Goal: Contribute content

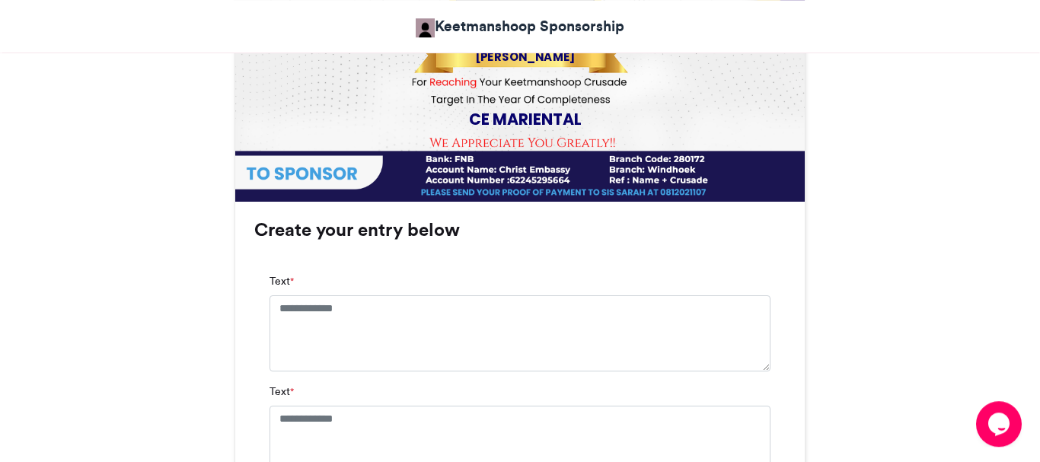
scroll to position [853, 0]
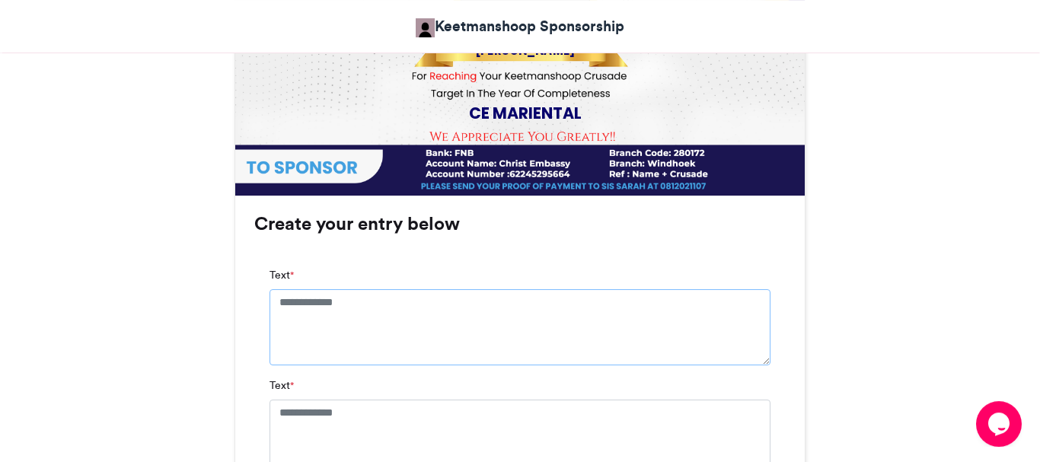
click at [375, 301] on textarea "Text *" at bounding box center [519, 327] width 501 height 76
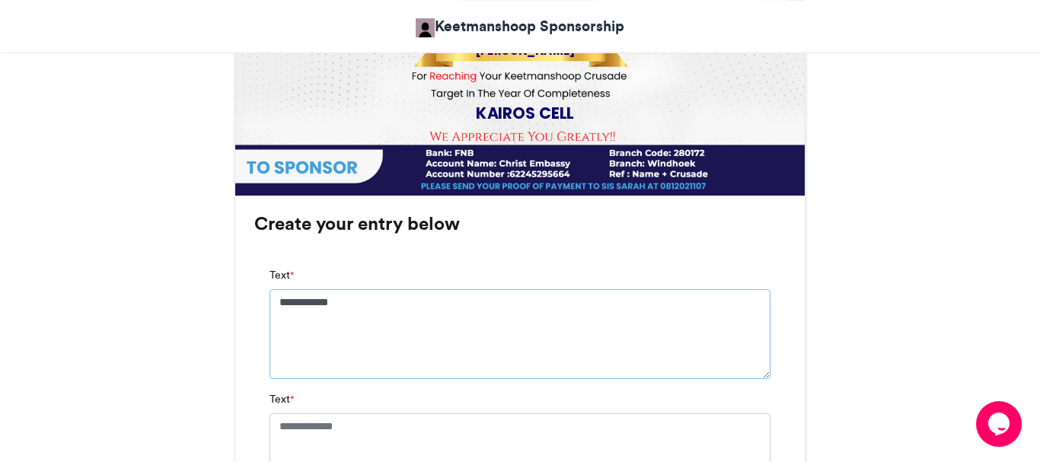
type textarea "**********"
click at [346, 435] on textarea "Text *" at bounding box center [519, 451] width 501 height 76
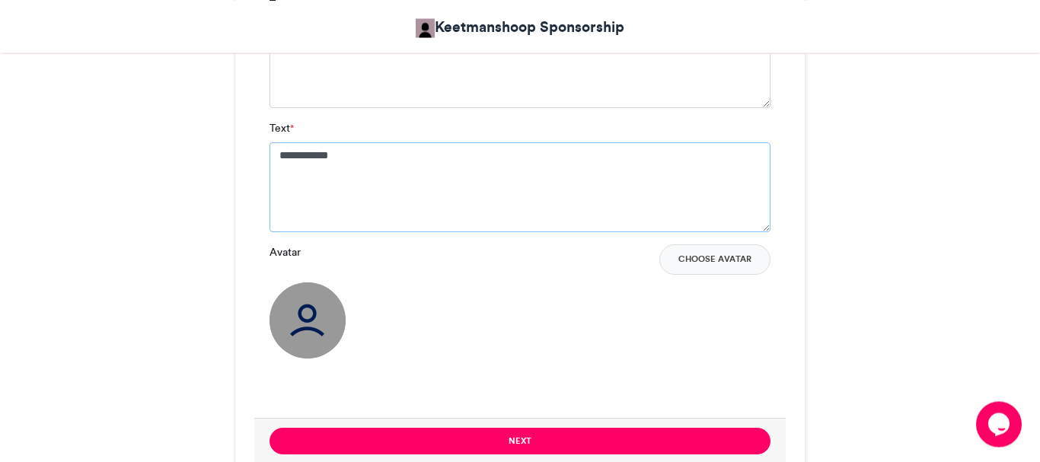
scroll to position [1127, 0]
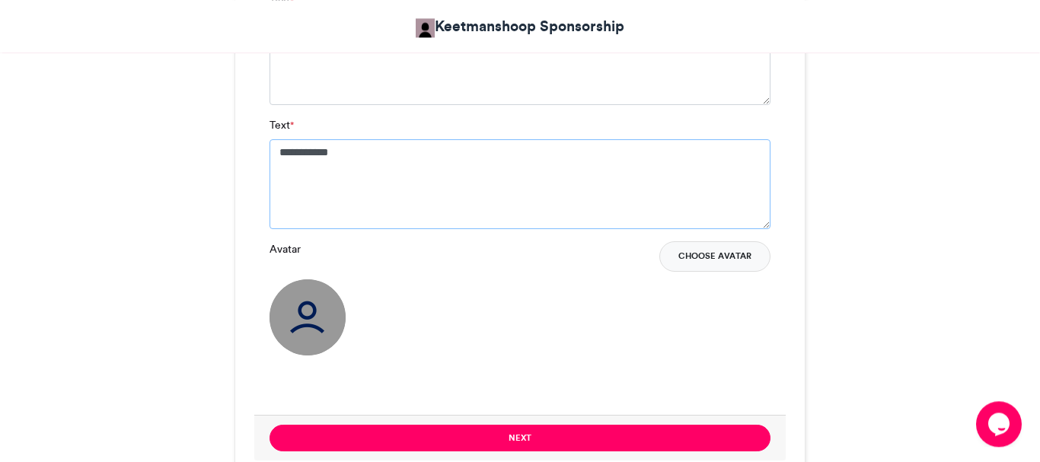
type textarea "**********"
click at [686, 254] on button "Choose Avatar" at bounding box center [714, 256] width 111 height 30
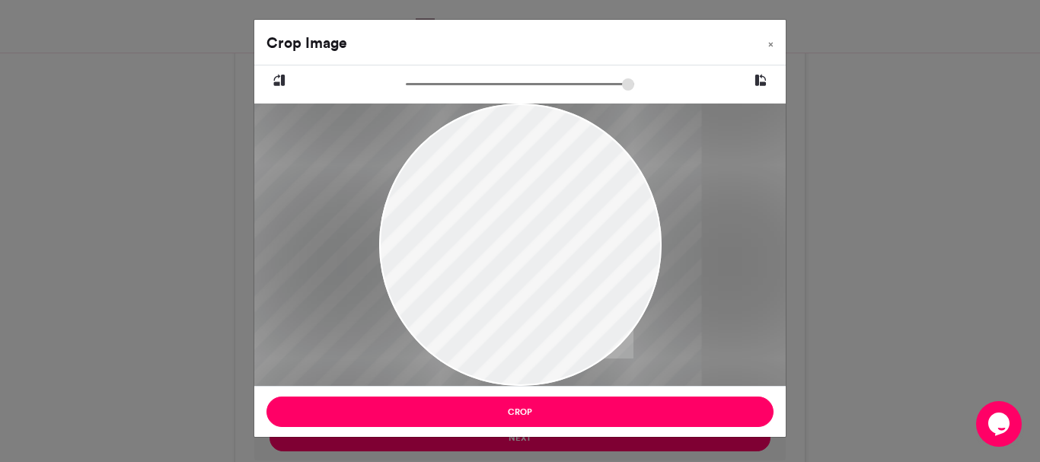
drag, startPoint x: 543, startPoint y: 317, endPoint x: 493, endPoint y: 345, distance: 56.6
click at [493, 345] on div at bounding box center [470, 245] width 461 height 282
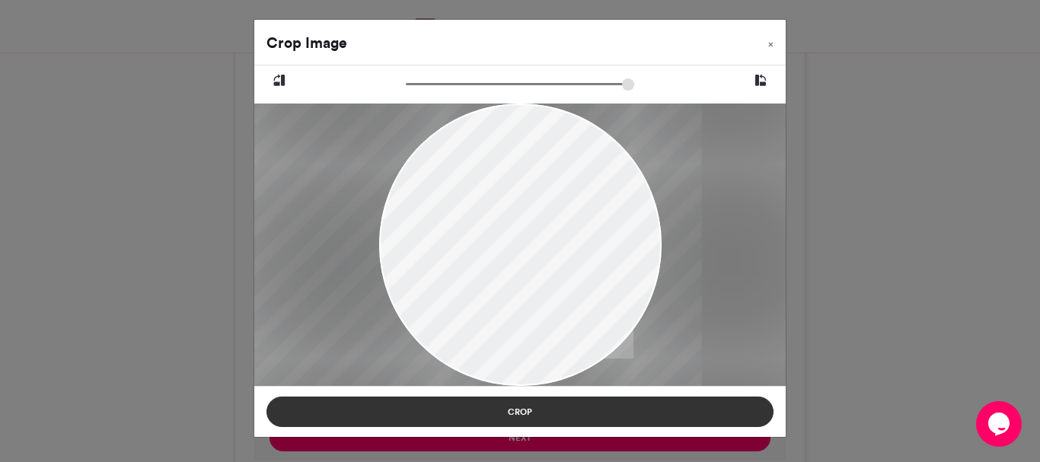
click at [511, 414] on button "Crop" at bounding box center [519, 412] width 507 height 30
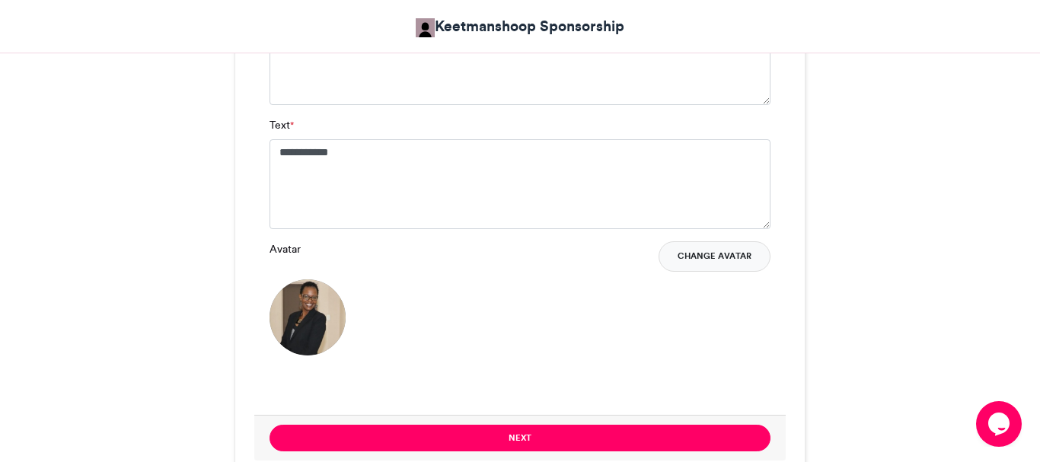
click at [689, 261] on button "Change Avatar" at bounding box center [714, 256] width 112 height 30
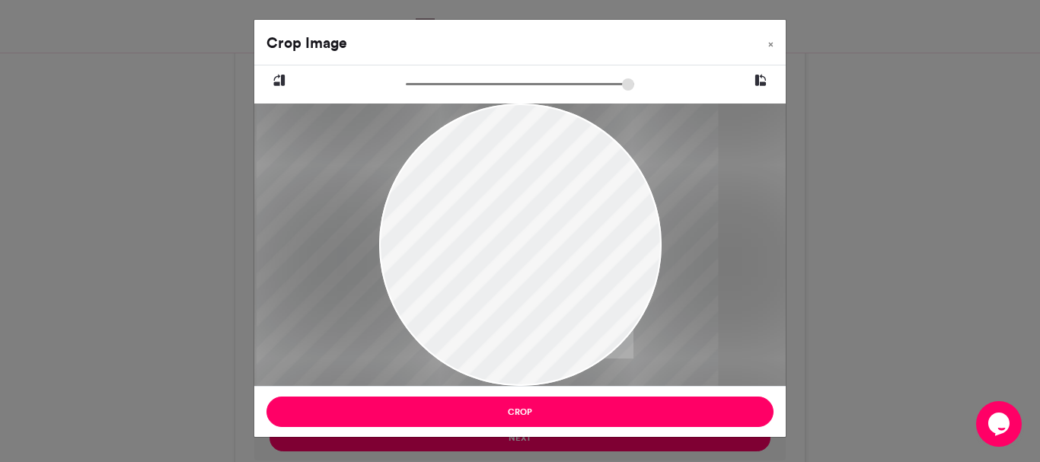
drag, startPoint x: 574, startPoint y: 225, endPoint x: 541, endPoint y: 258, distance: 46.3
click at [541, 258] on div at bounding box center [487, 245] width 461 height 282
drag, startPoint x: 410, startPoint y: 88, endPoint x: 463, endPoint y: 91, distance: 52.6
click at [463, 91] on input "zoom" at bounding box center [520, 84] width 228 height 14
drag, startPoint x: 464, startPoint y: 90, endPoint x: 512, endPoint y: 90, distance: 48.0
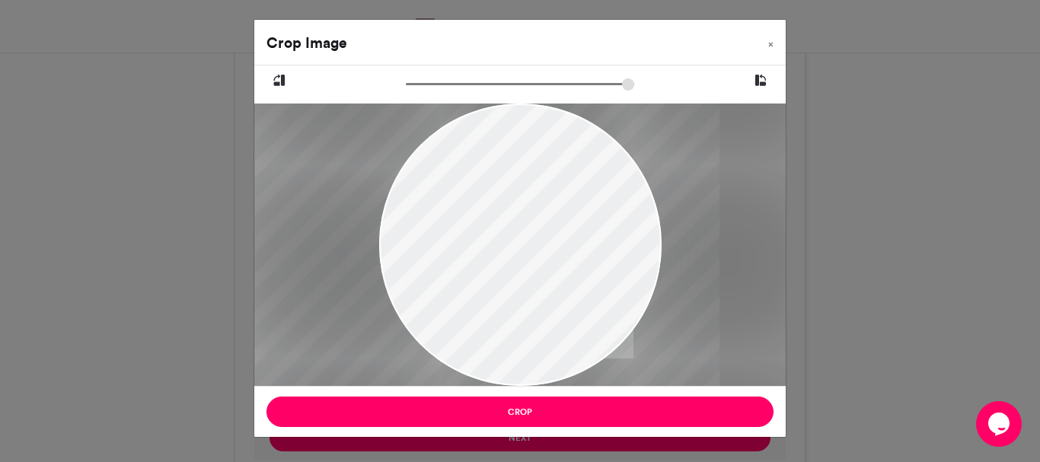
click at [512, 90] on input "zoom" at bounding box center [520, 84] width 228 height 14
drag, startPoint x: 527, startPoint y: 175, endPoint x: 513, endPoint y: 187, distance: 17.8
click at [513, 187] on div at bounding box center [473, 244] width 464 height 285
drag, startPoint x: 515, startPoint y: 88, endPoint x: 590, endPoint y: 105, distance: 76.6
type input "******"
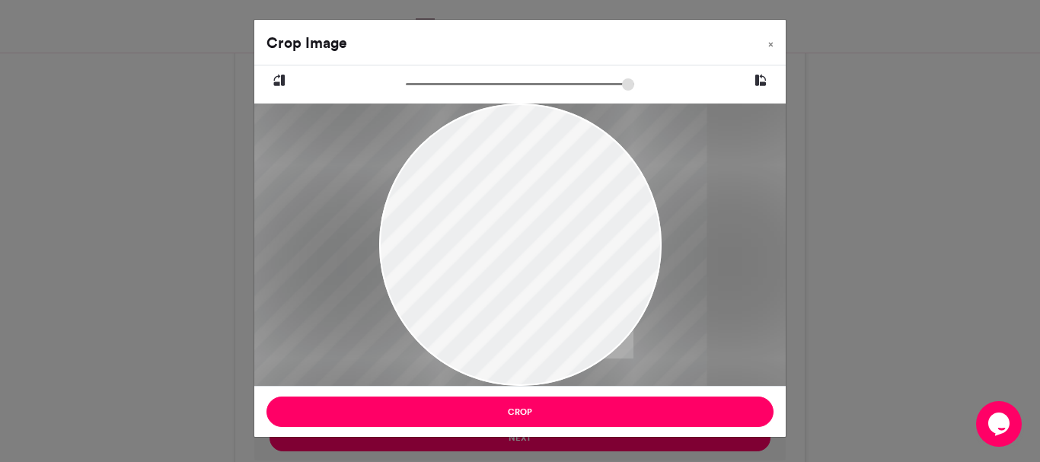
click at [590, 91] on input "zoom" at bounding box center [520, 84] width 228 height 14
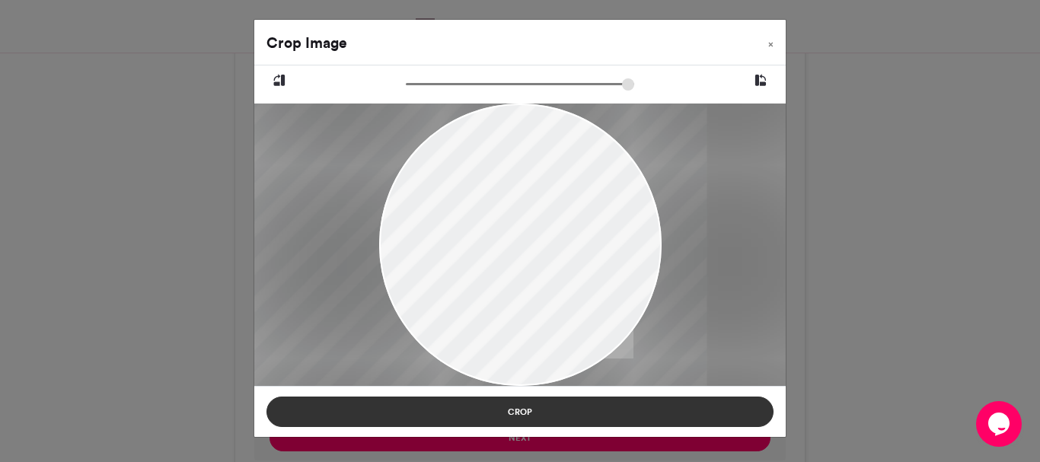
click at [515, 409] on button "Crop" at bounding box center [519, 412] width 507 height 30
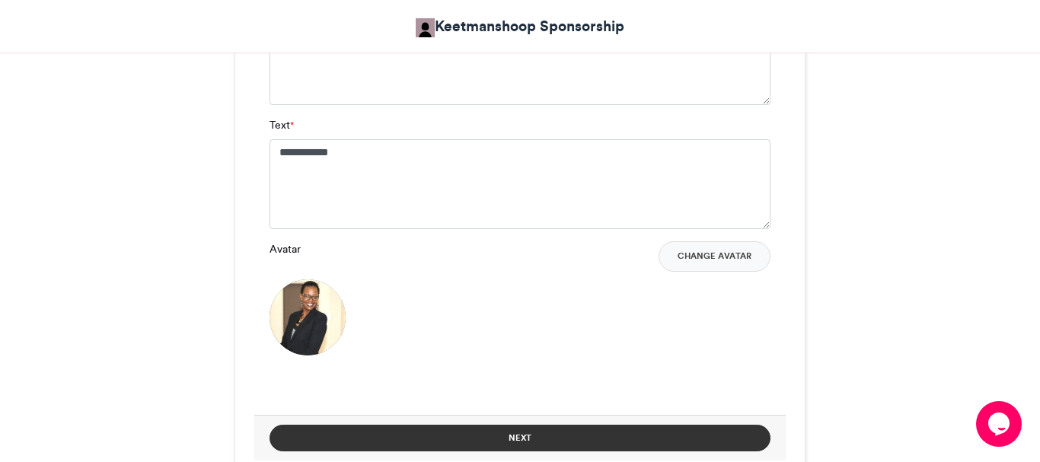
click at [553, 429] on button "Next" at bounding box center [519, 438] width 501 height 27
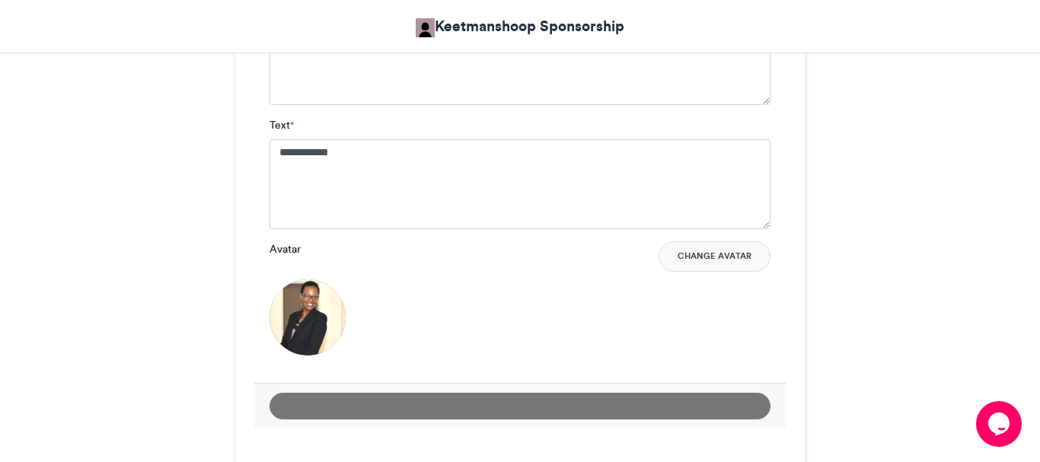
scroll to position [920, 0]
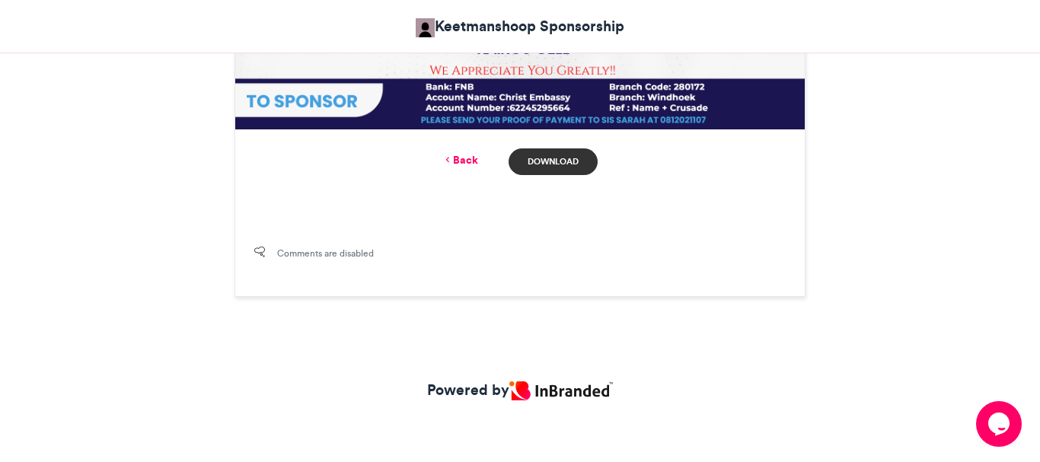
click at [556, 158] on link "Download" at bounding box center [553, 161] width 89 height 27
